Goal: Task Accomplishment & Management: Manage account settings

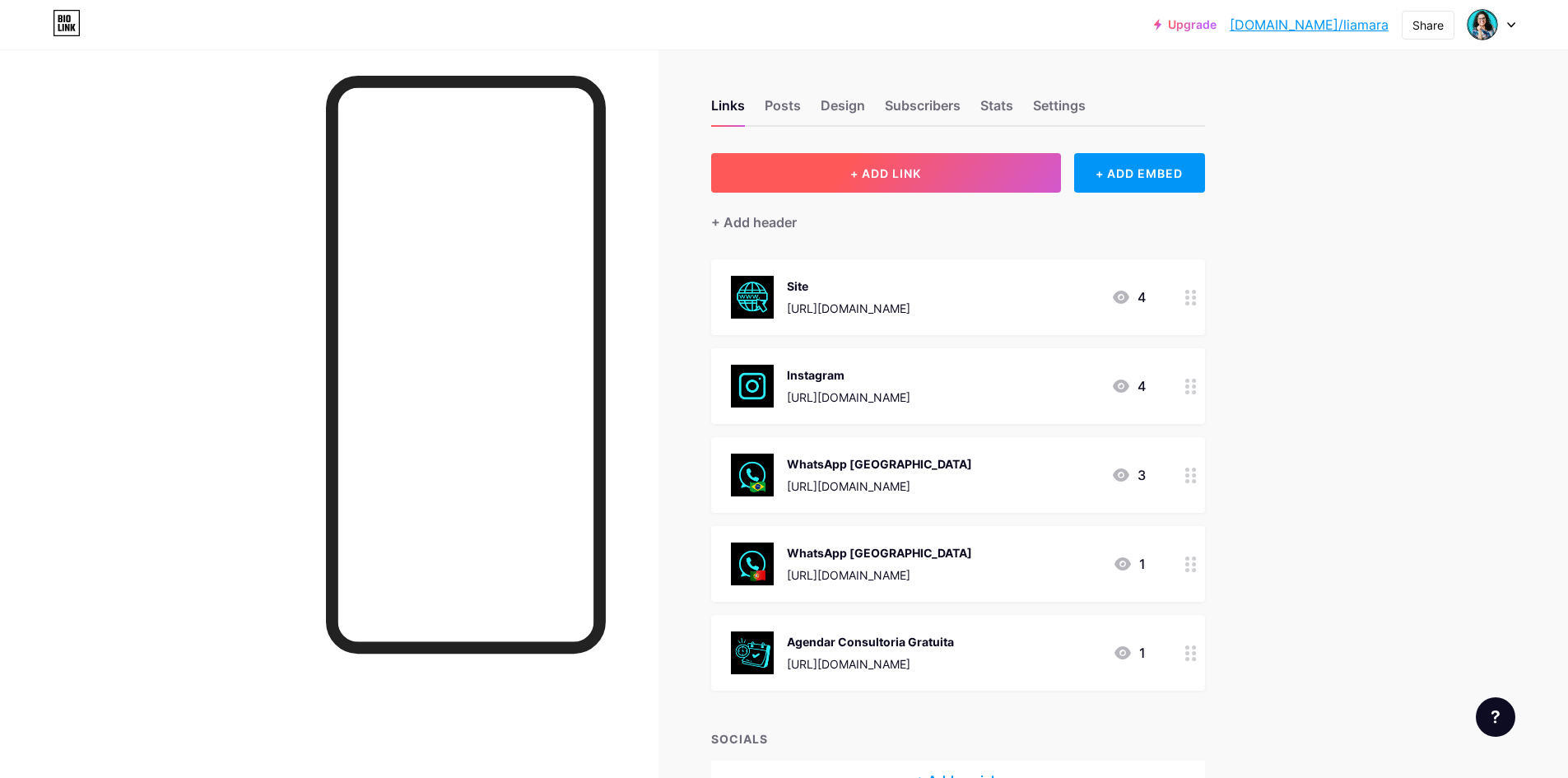
click at [876, 169] on span "+ ADD LINK" at bounding box center [886, 173] width 71 height 14
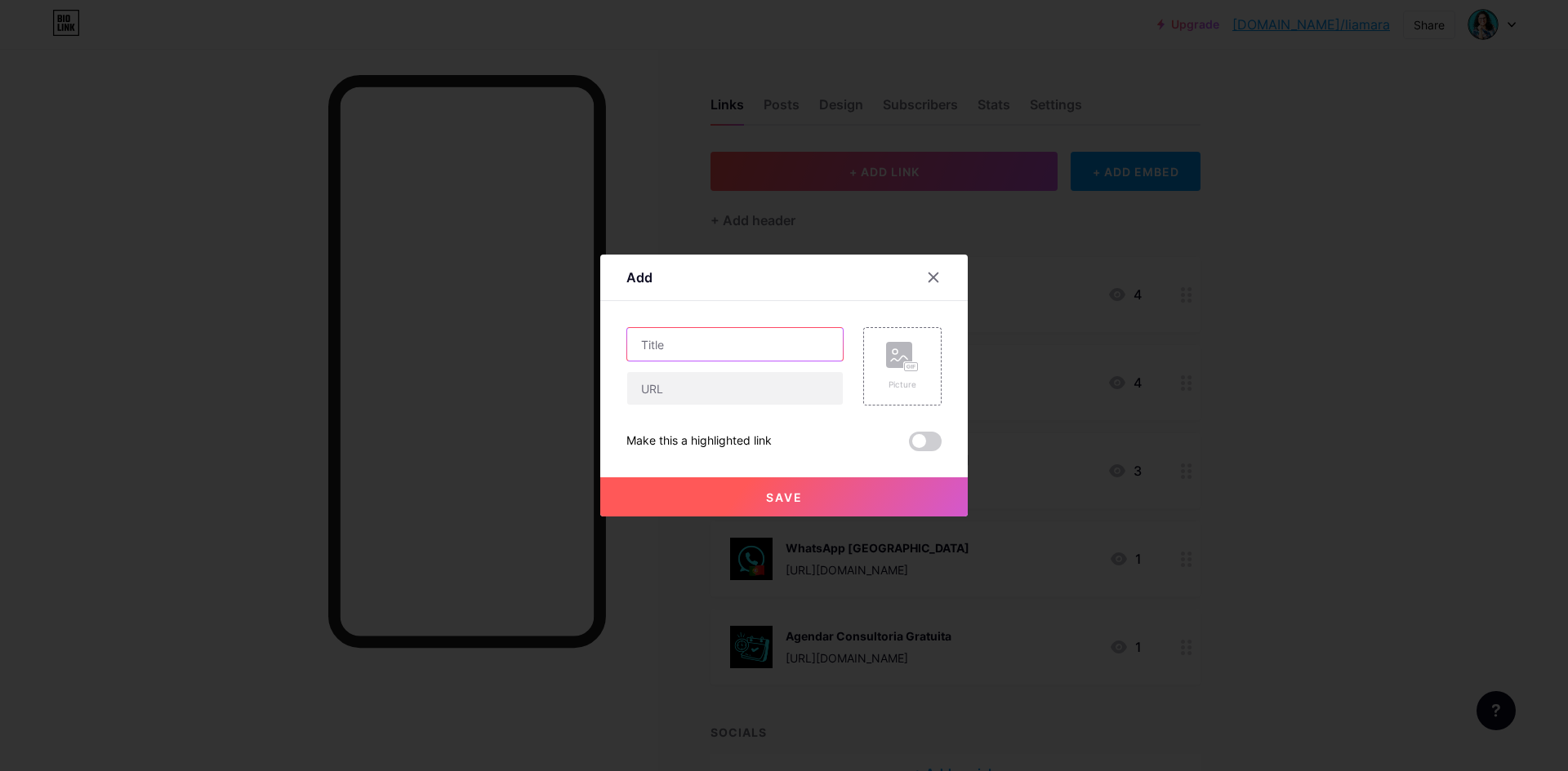
click at [696, 339] on input "text" at bounding box center [734, 344] width 215 height 33
type input "q"
type input "Quem sou eu"
click at [658, 396] on input "text" at bounding box center [734, 388] width 215 height 33
paste input "[URL][DOMAIN_NAME]"
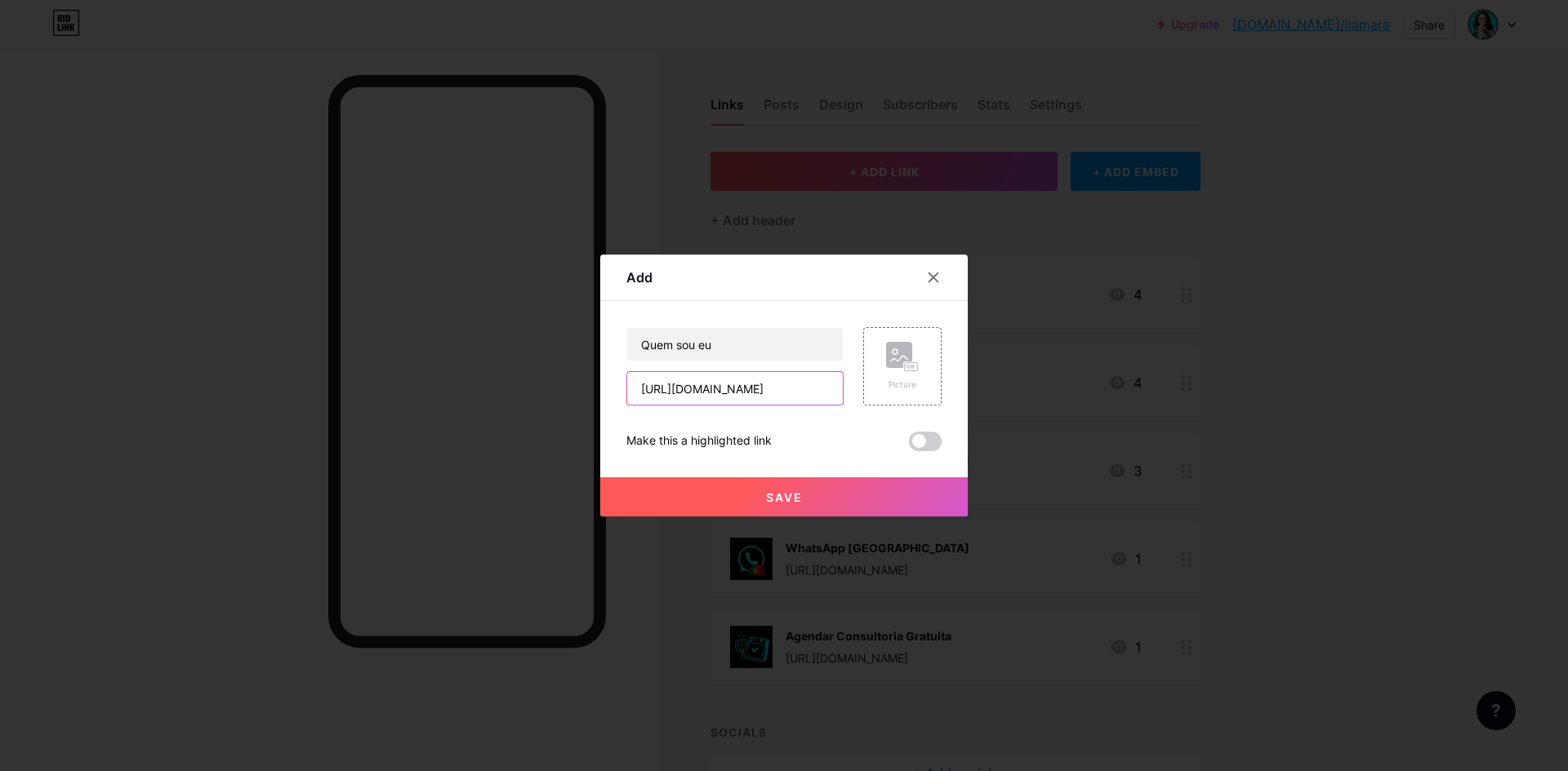
scroll to position [0, 32]
type input "[URL][DOMAIN_NAME]"
click at [821, 498] on button "Save" at bounding box center [783, 497] width 367 height 39
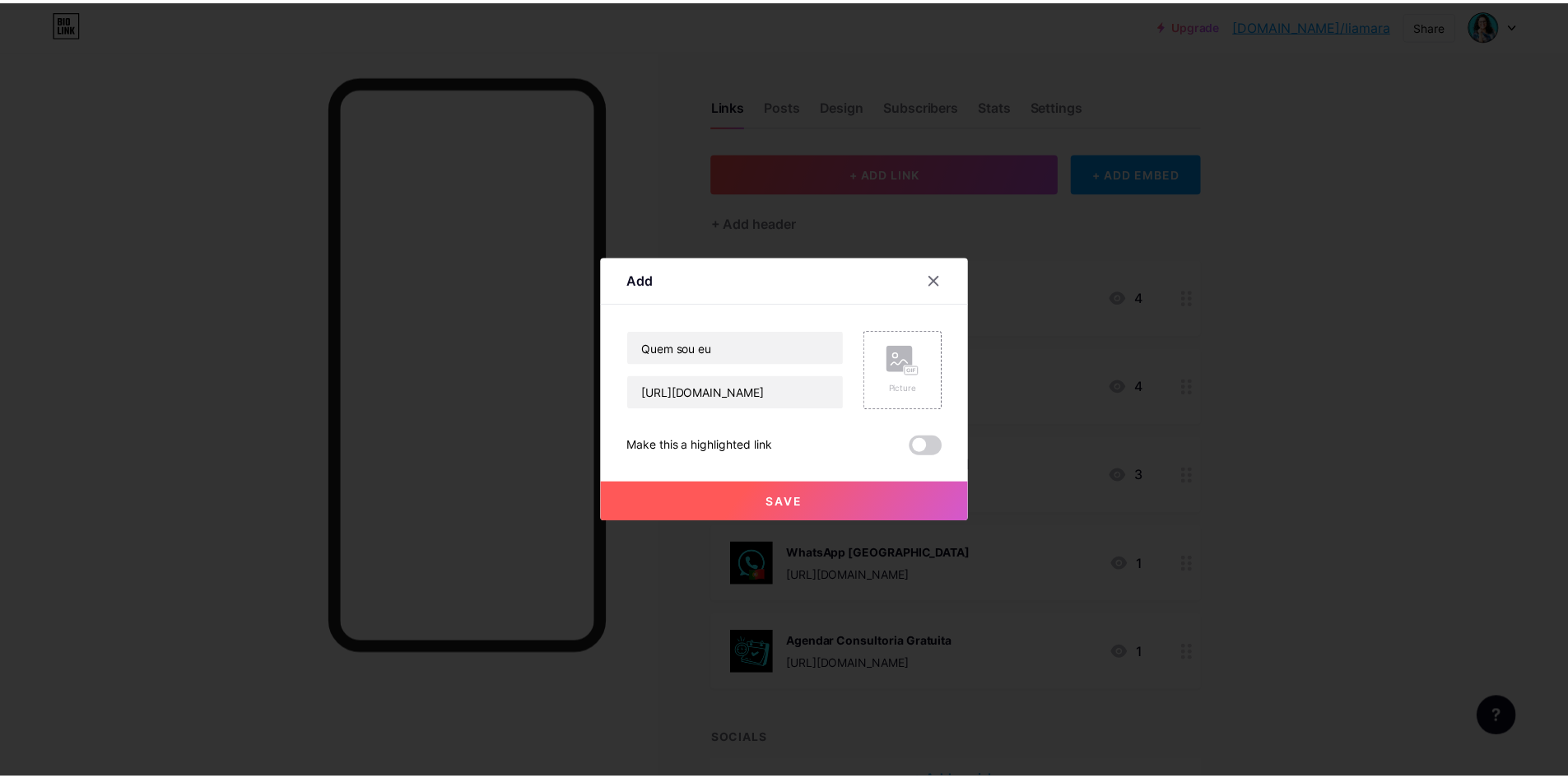
scroll to position [0, 0]
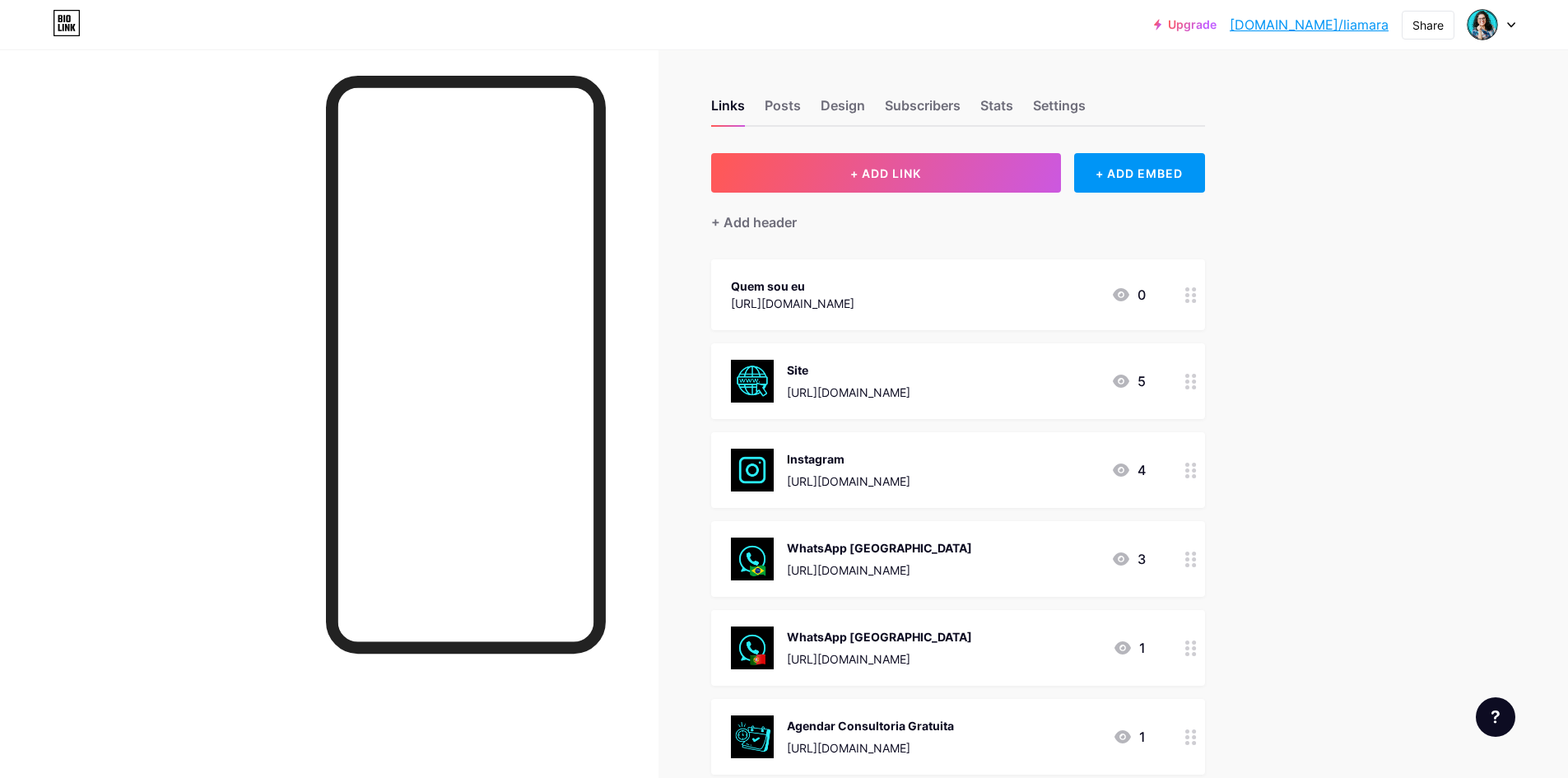
click at [826, 381] on div "Site [URL][DOMAIN_NAME]" at bounding box center [848, 381] width 123 height 43
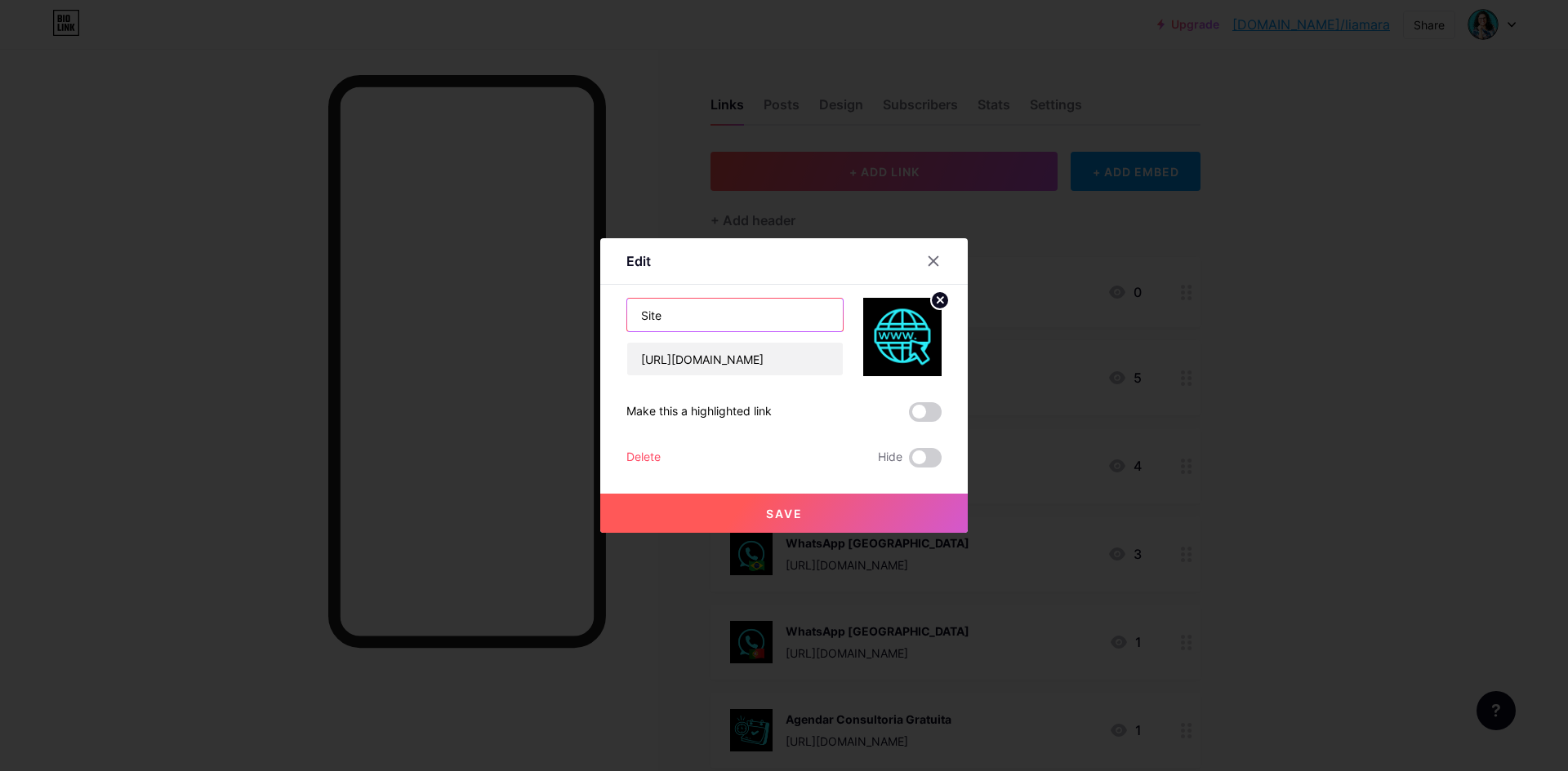
drag, startPoint x: 680, startPoint y: 318, endPoint x: 609, endPoint y: 322, distance: 71.1
click at [609, 322] on div "Edit Content YouTube Play YouTube video without leaving your page. ADD Vimeo Pl…" at bounding box center [783, 386] width 367 height 294
type input "ConectBotz"
click at [768, 516] on span "Save" at bounding box center [785, 514] width 37 height 13
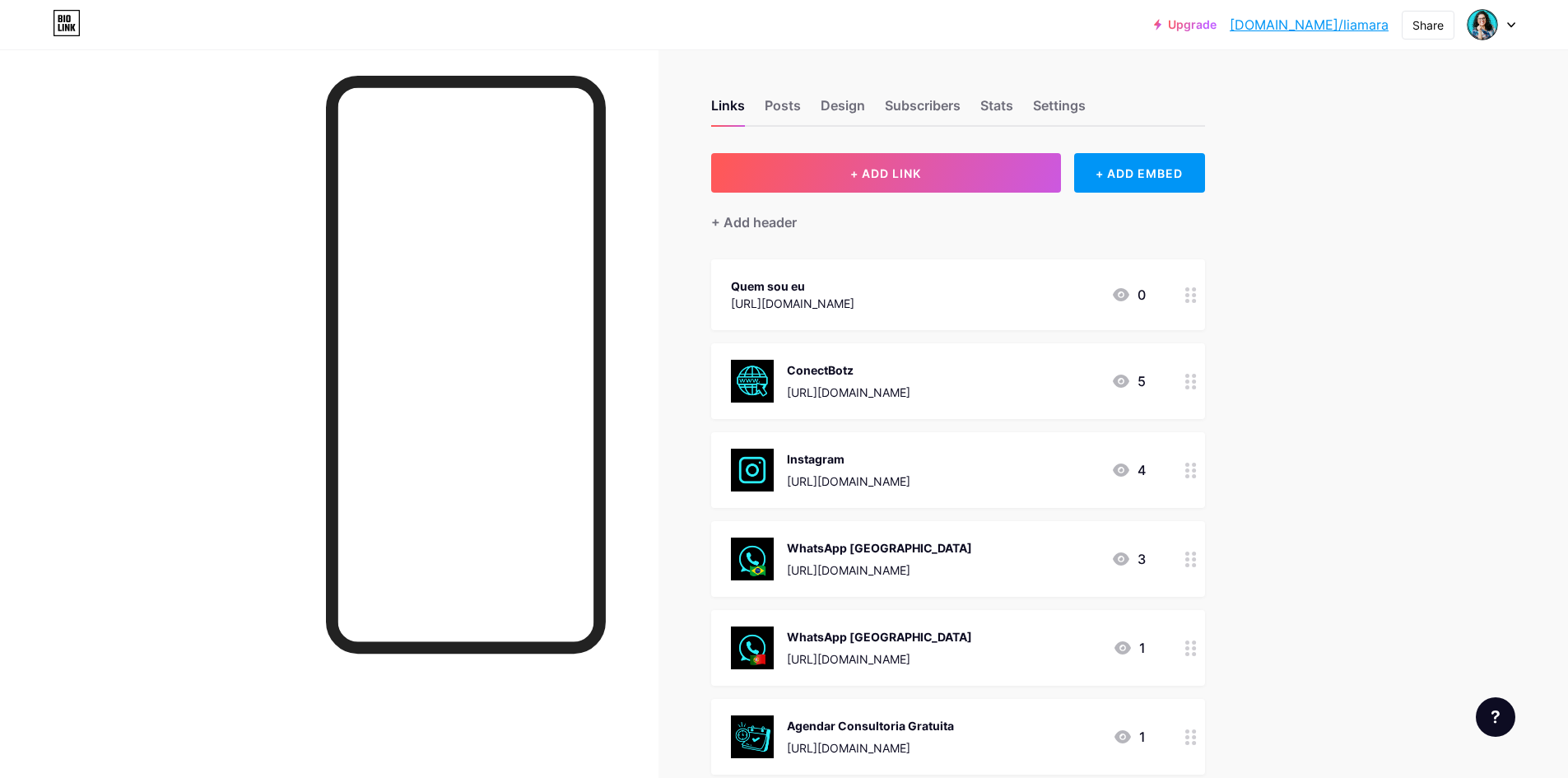
click at [792, 286] on div "Quem sou eu" at bounding box center [792, 286] width 123 height 17
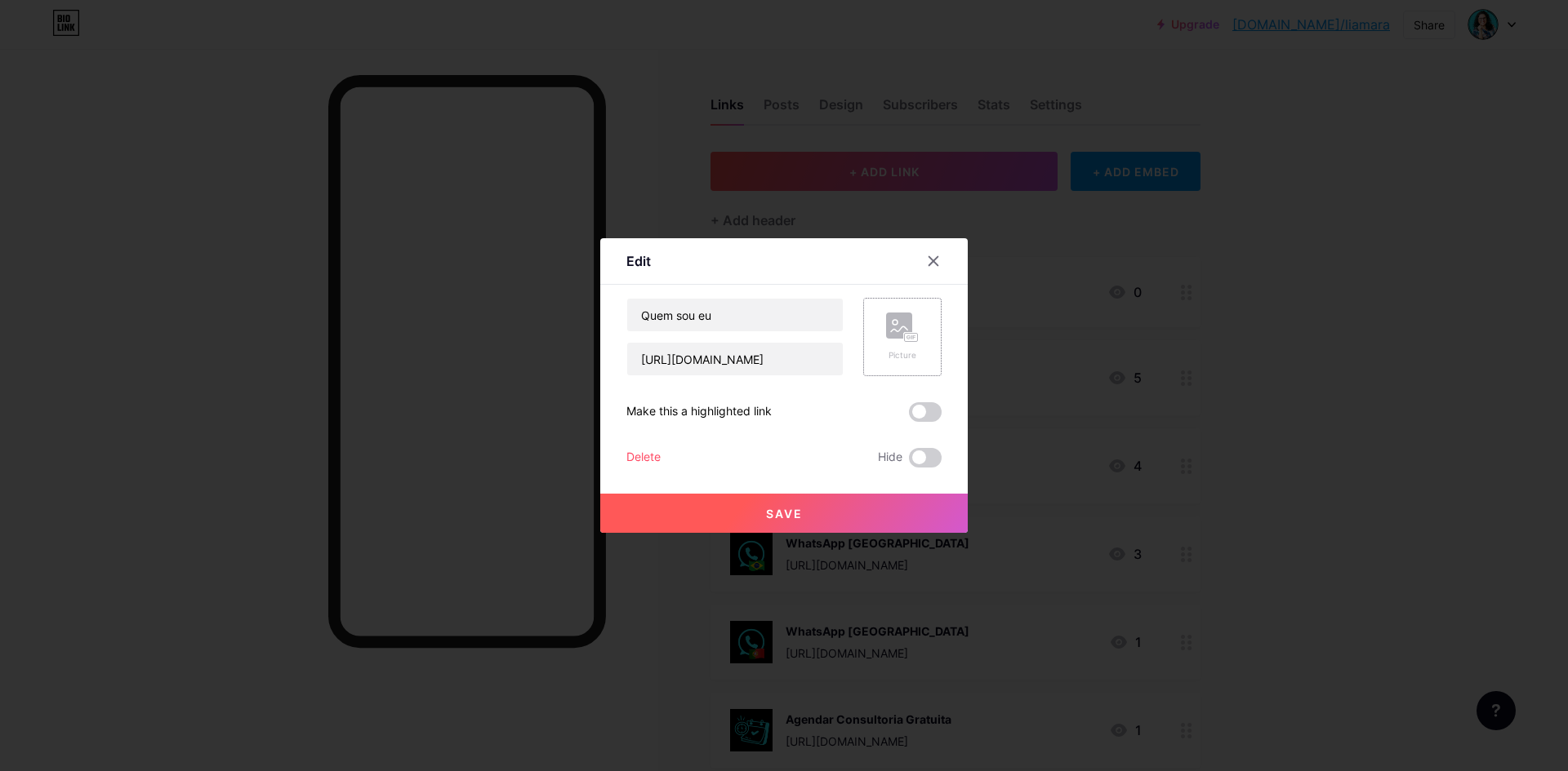
click at [892, 334] on rect at bounding box center [899, 326] width 26 height 26
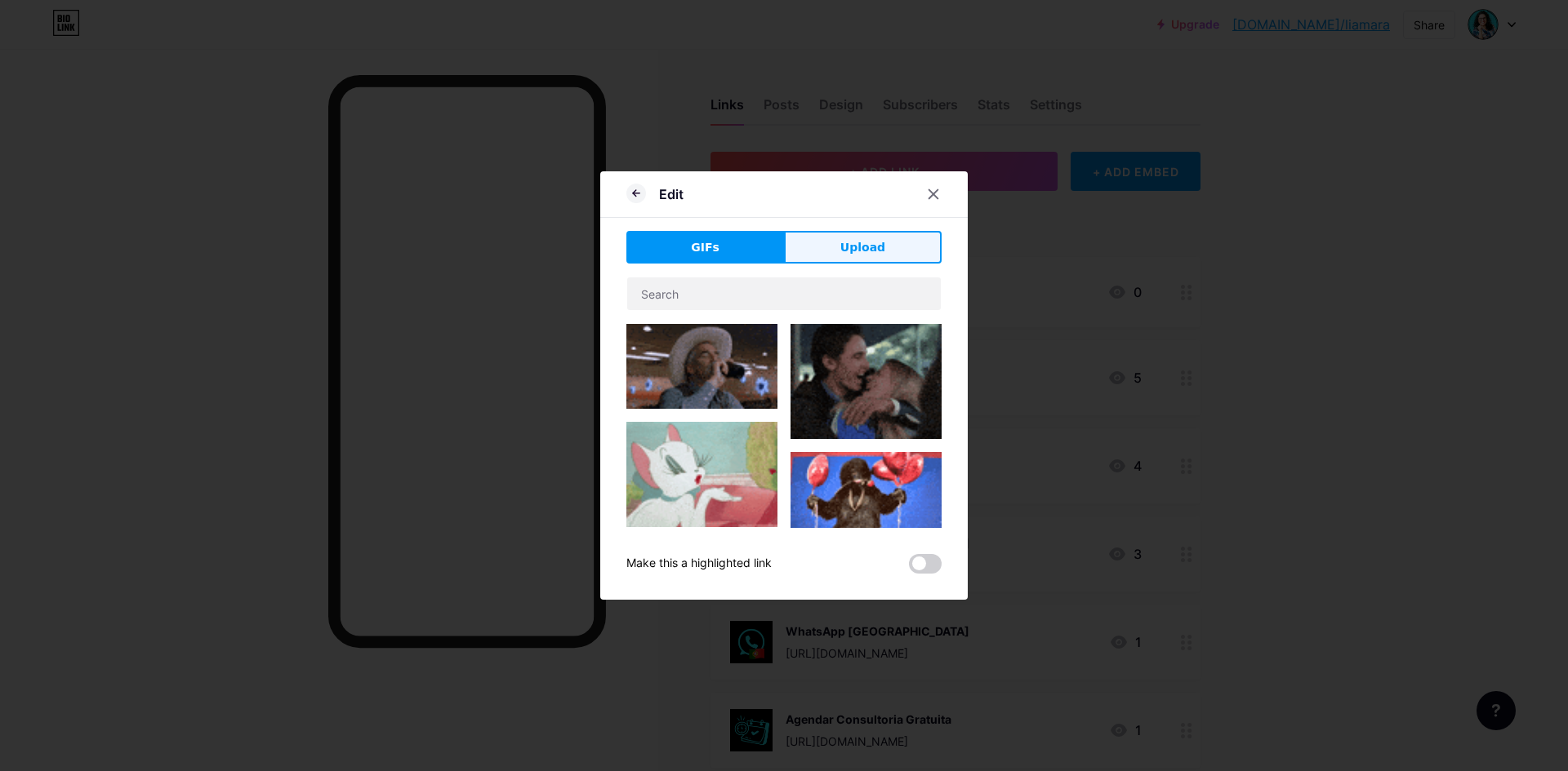
click at [862, 240] on span "Upload" at bounding box center [862, 248] width 45 height 17
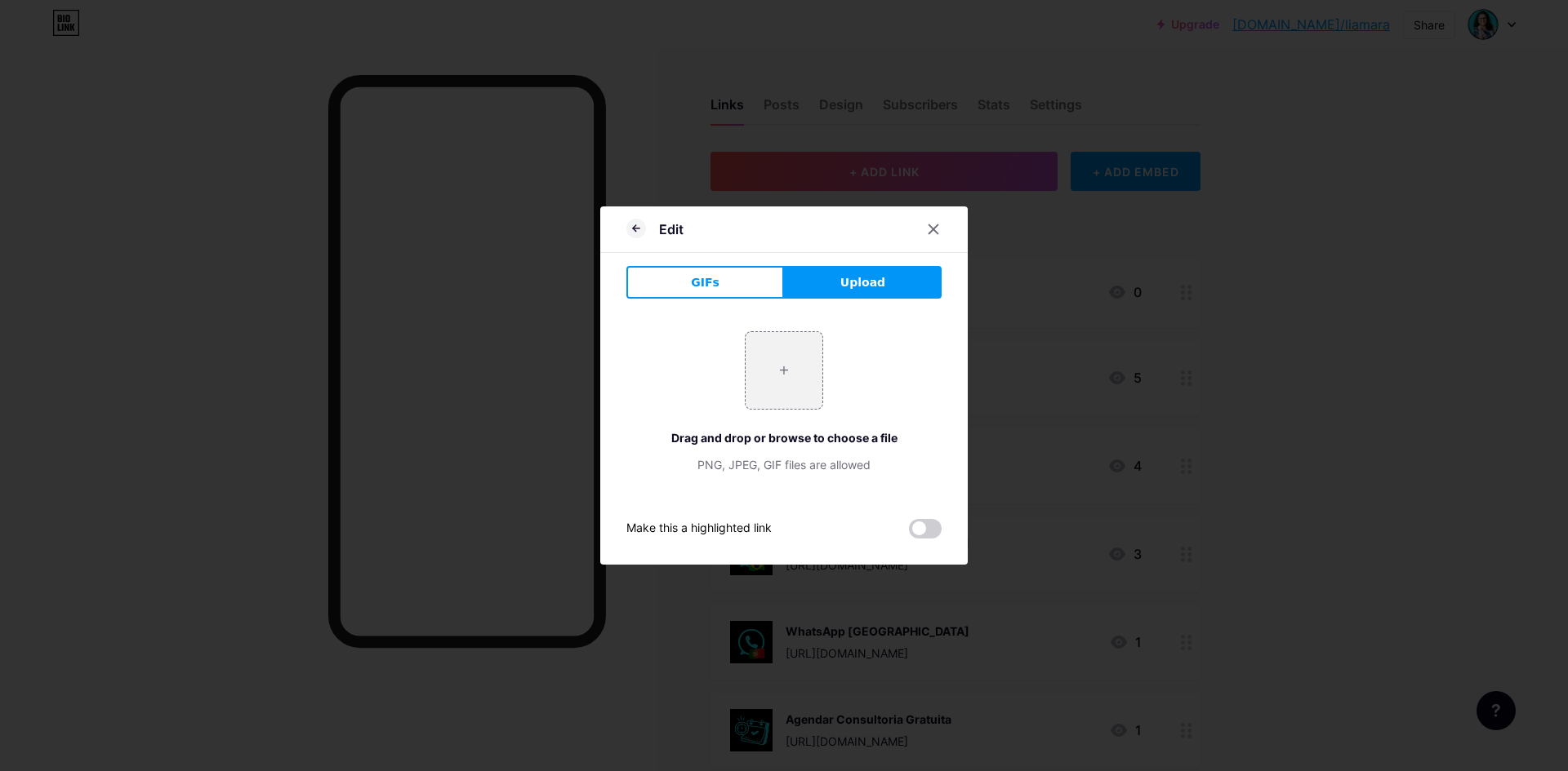
click at [842, 288] on button "Upload" at bounding box center [862, 282] width 158 height 33
click at [795, 368] on input "file" at bounding box center [783, 370] width 77 height 77
type input "C:\fakepath\Logo - CONECTBOTZ.png"
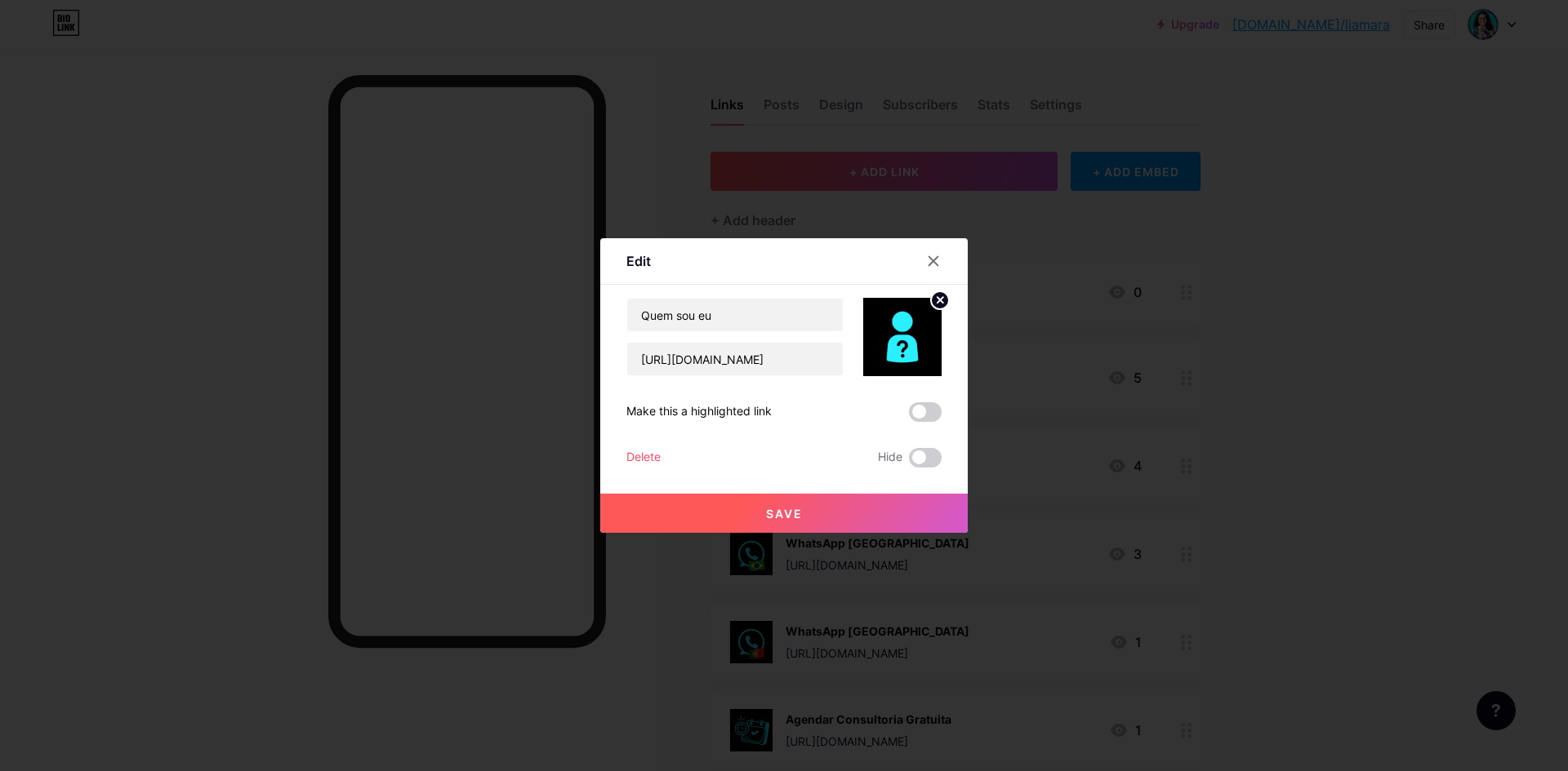
click at [721, 509] on button "Save" at bounding box center [783, 513] width 367 height 39
